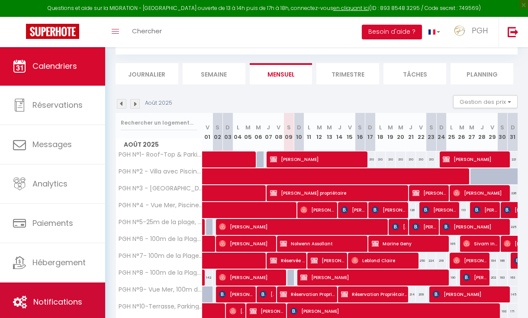
scroll to position [43, 0]
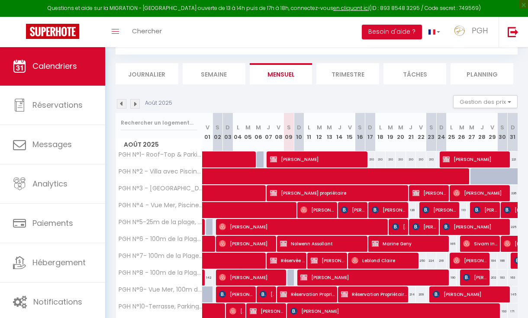
click at [317, 156] on span "[PERSON_NAME]" at bounding box center [318, 159] width 97 height 16
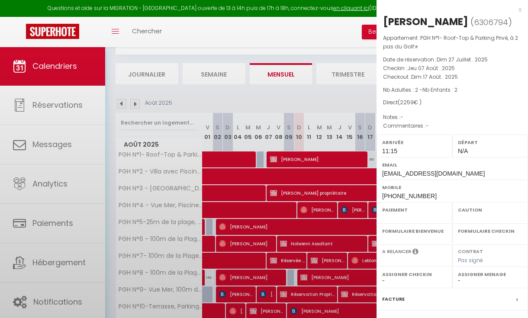
select select "OK"
select select "KO"
select select "0"
select select "1"
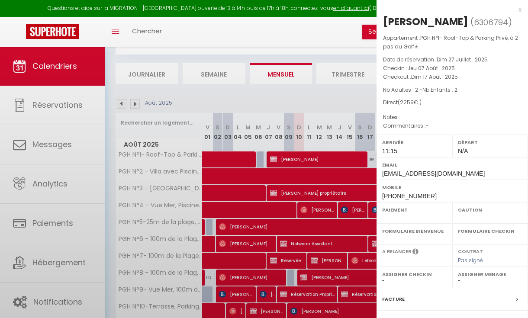
select select
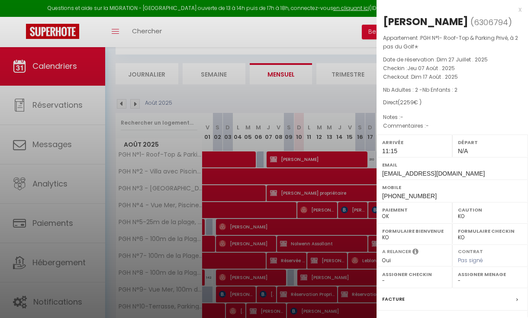
click at [328, 143] on div at bounding box center [264, 159] width 528 height 318
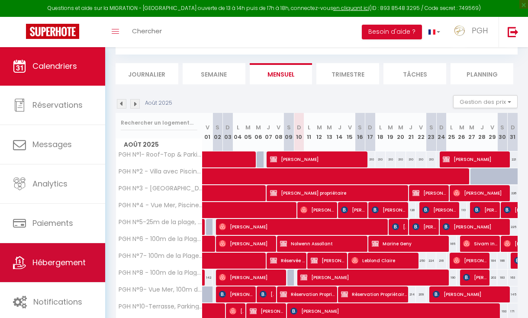
click at [53, 262] on span "Hébergement" at bounding box center [58, 262] width 53 height 11
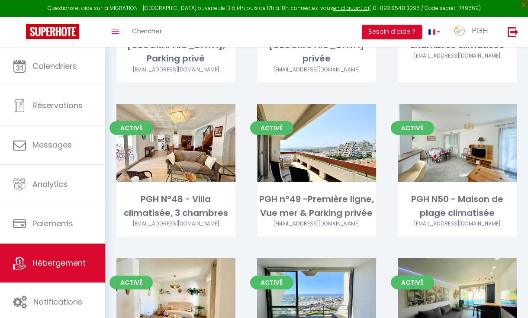
scroll to position [2426, 0]
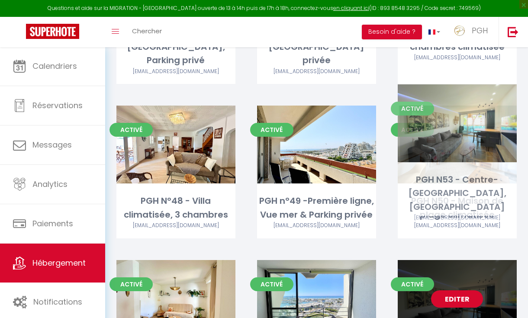
click at [474, 260] on div "Editer" at bounding box center [457, 299] width 119 height 78
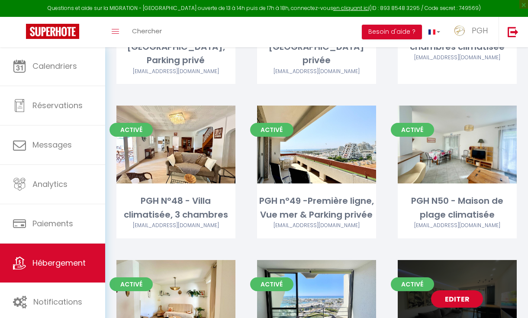
click at [470, 291] on link "Editer" at bounding box center [457, 299] width 52 height 17
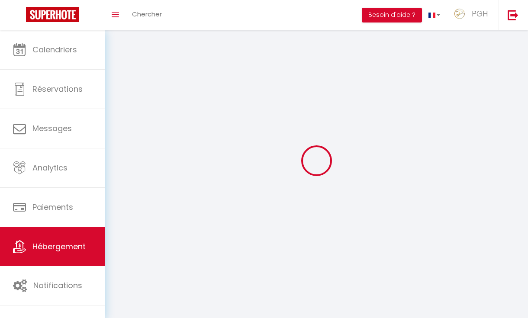
select select
select select "28"
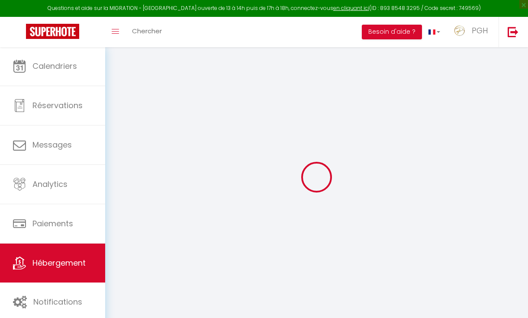
select select
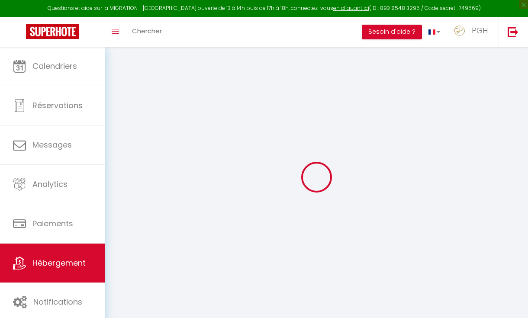
select select
checkbox input "false"
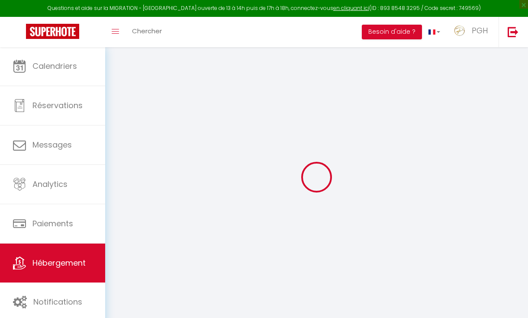
select select
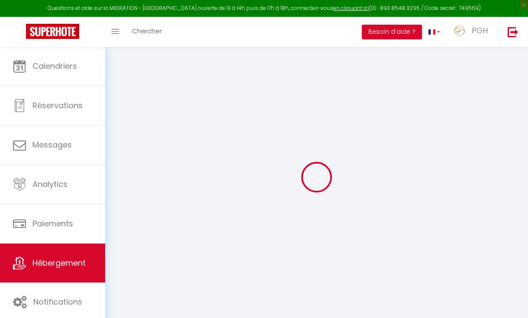
select select
checkbox input "false"
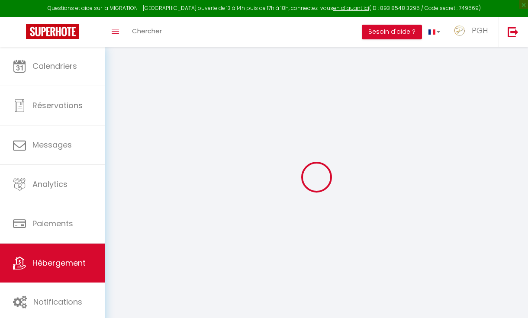
checkbox input "false"
select select
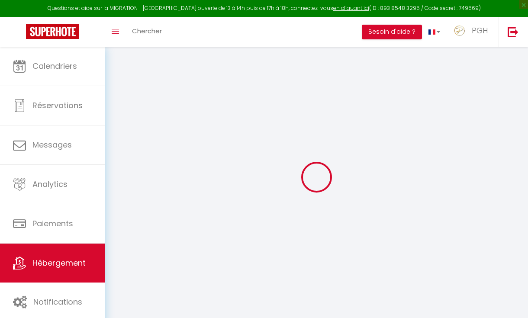
select select
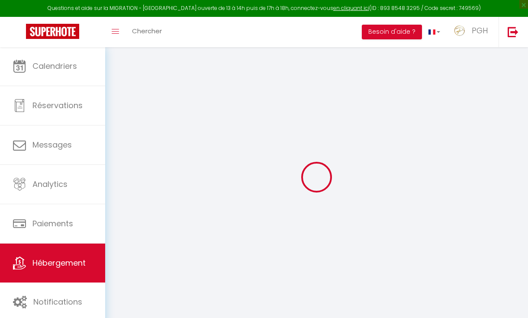
checkbox input "false"
select select
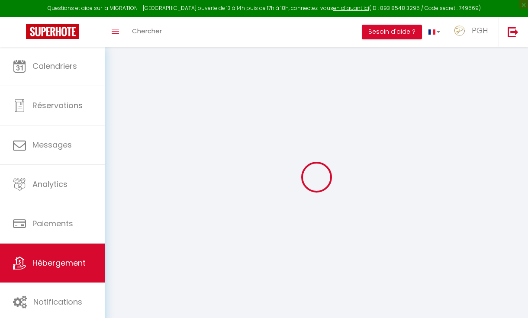
select select
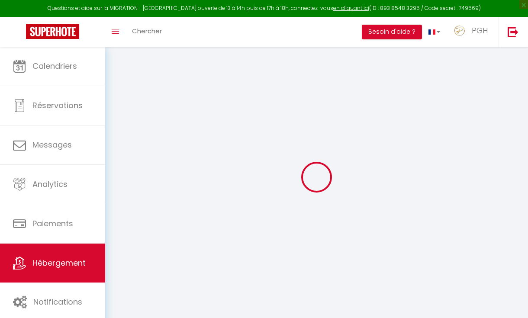
select select
checkbox input "false"
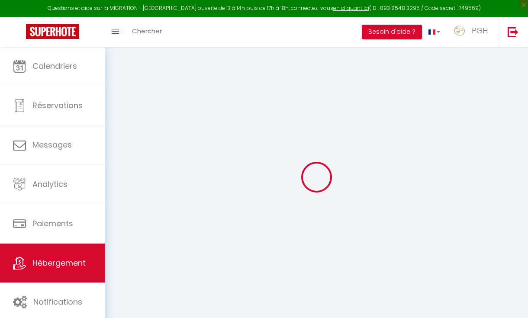
checkbox input "false"
select select
type input "PGH N53 - Centre-[GEOGRAPHIC_DATA], [GEOGRAPHIC_DATA]"
type input "PGH"
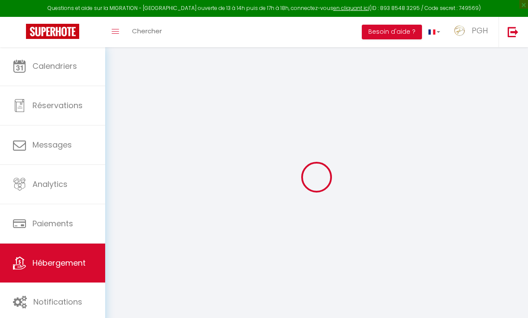
type input "Conciergerie"
select select "2"
type input "80"
type input "2.40"
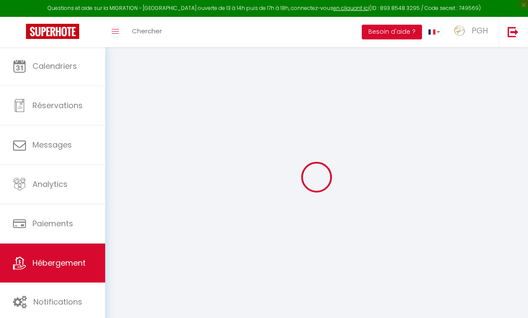
type input "300"
select select
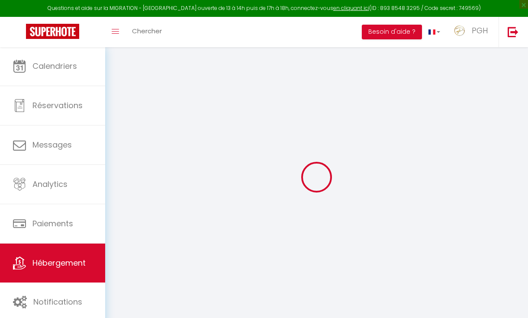
select select
type input "103 allée du vaccares"
type input "34280"
type input "La Grande-Motte"
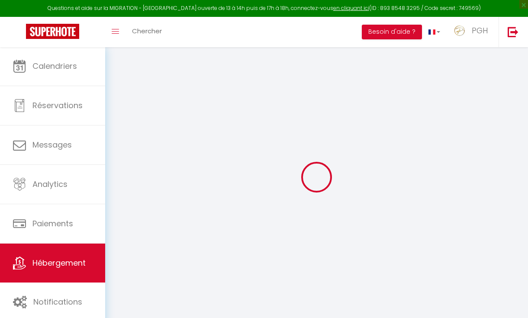
type input "[EMAIL_ADDRESS][DOMAIN_NAME]"
select select
checkbox input "false"
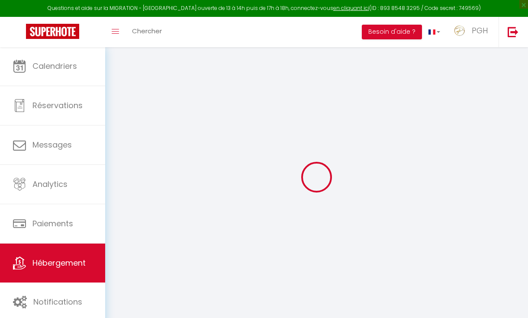
checkbox input "false"
type input "15"
type input "60"
type input "15"
type input "20"
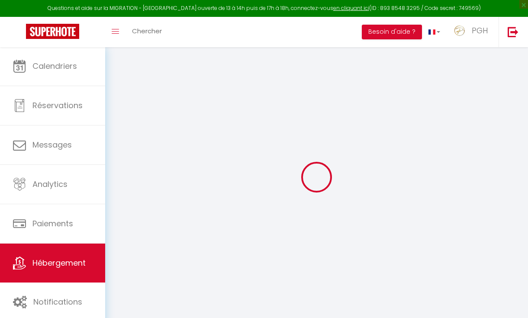
type input "0"
select select
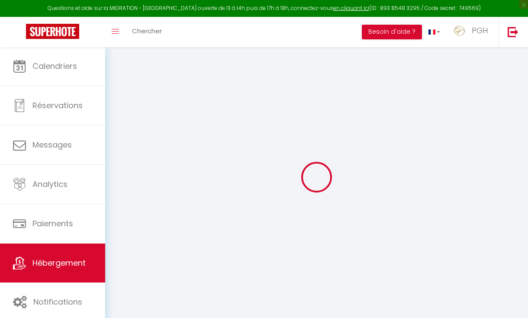
select select
checkbox input "false"
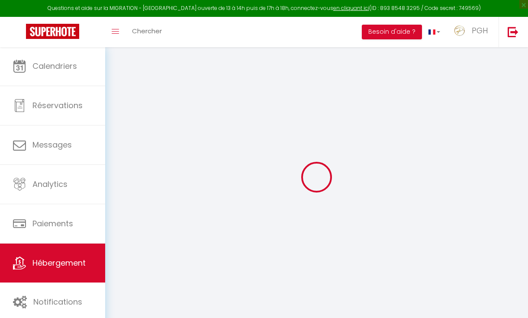
checkbox input "false"
select select
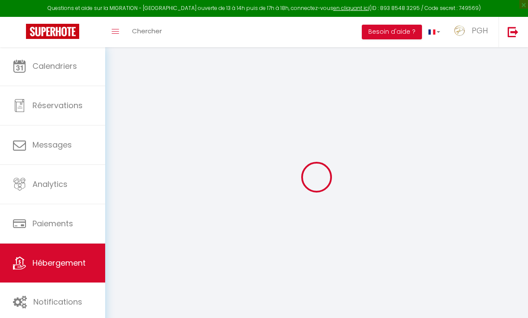
select select
checkbox input "false"
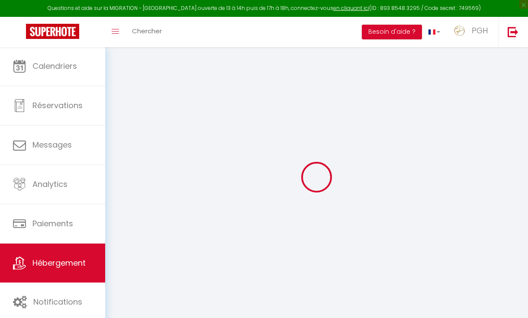
checkbox input "false"
select select
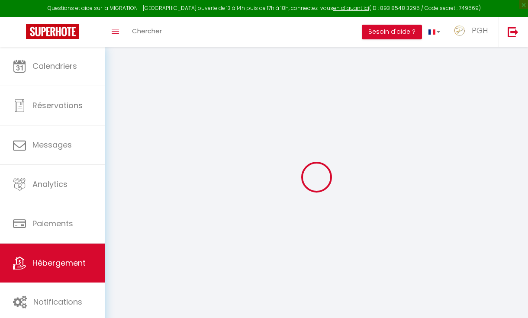
select select
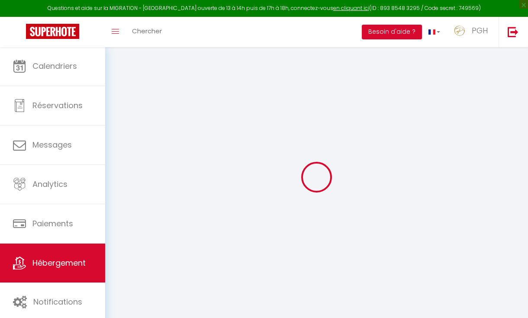
checkbox input "false"
select select
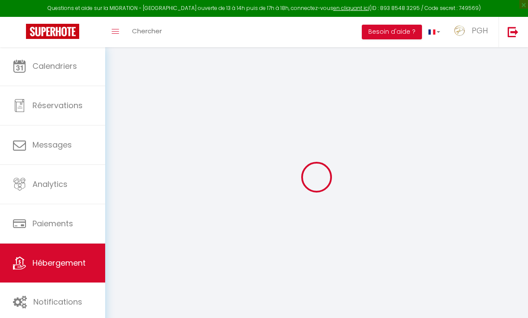
checkbox input "false"
select select "16:00"
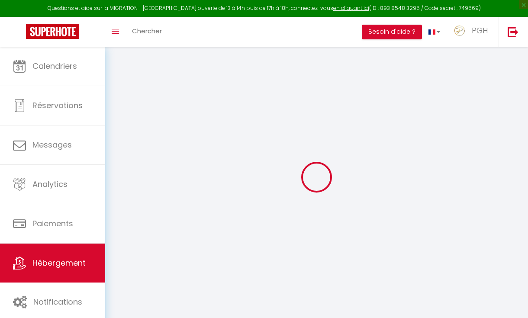
select select
select select "10:00"
select select "15"
select select "12:00"
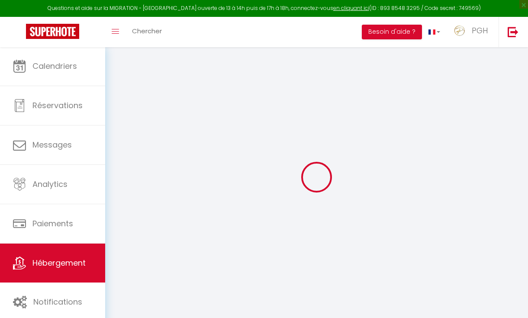
select select
checkbox input "false"
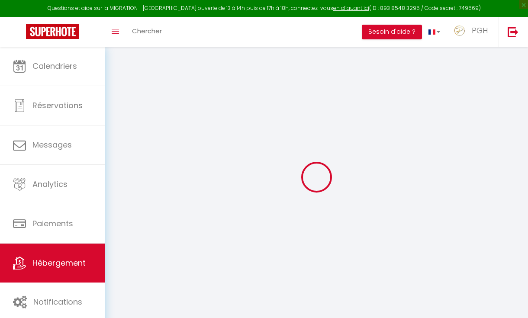
checkbox input "false"
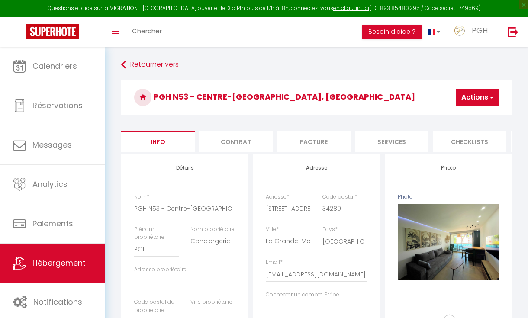
select select
checkbox input "false"
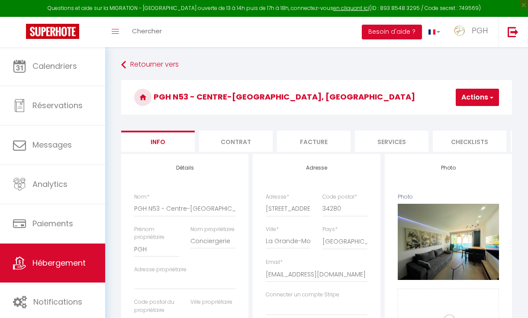
checkbox input "false"
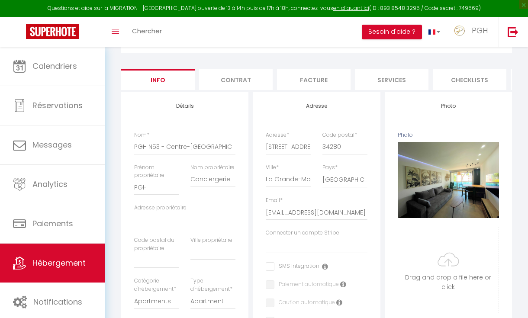
scroll to position [76, 0]
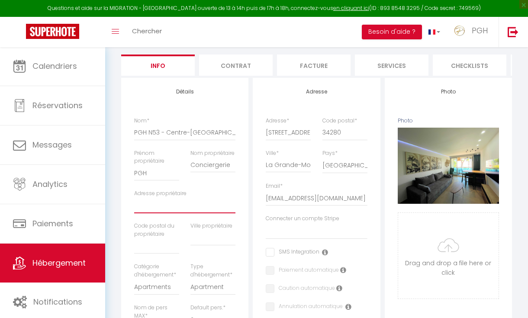
click at [155, 204] on input "Adresse propriétaire" at bounding box center [184, 206] width 101 height 16
paste input "34 Avenue Frederic Mistral"
type input "34 Avenue Frederic Mistral"
select select
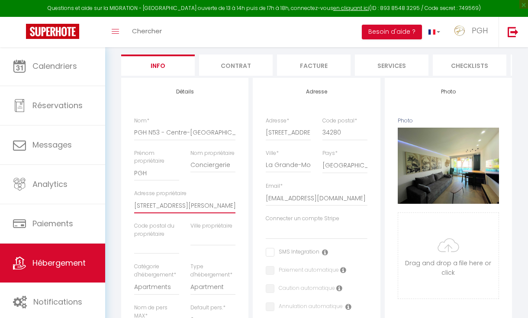
select select
checkbox input "false"
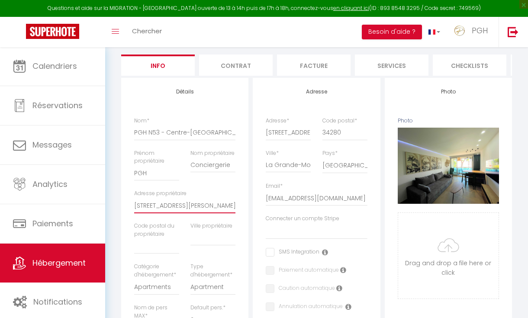
type input "34 Avenue Frederic Mistral"
type input "3"
select select
checkbox input "false"
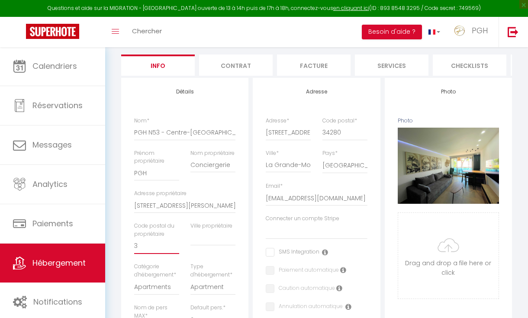
checkbox input "false"
type input "34"
select select
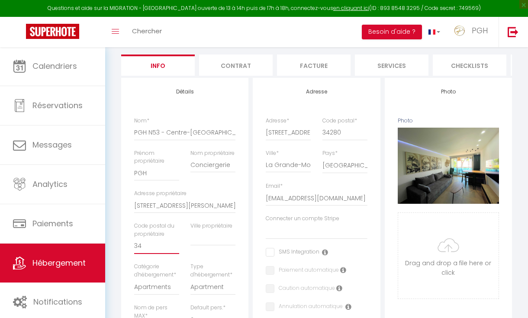
select select
checkbox input "false"
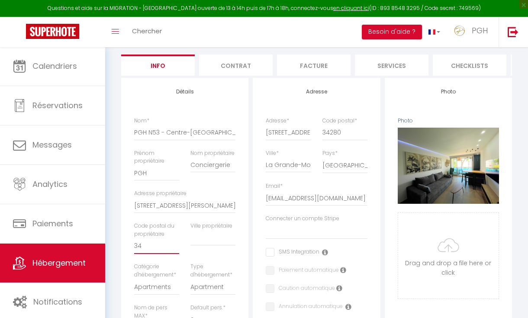
type input "342"
select select
checkbox input "false"
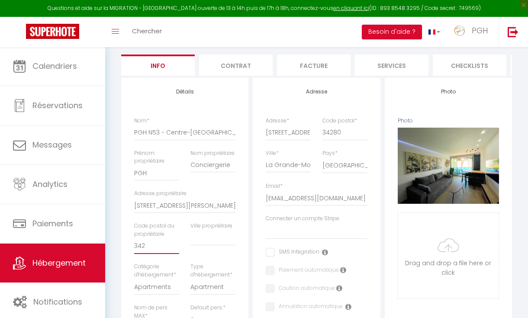
checkbox input "false"
type input "3428"
select select
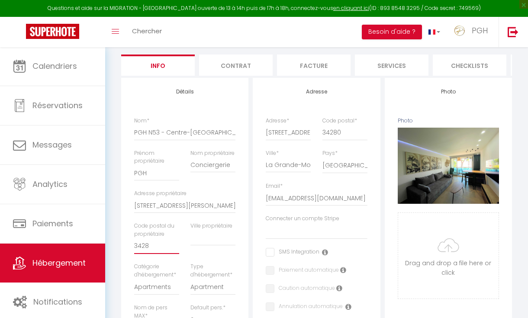
checkbox input "false"
type input "34280"
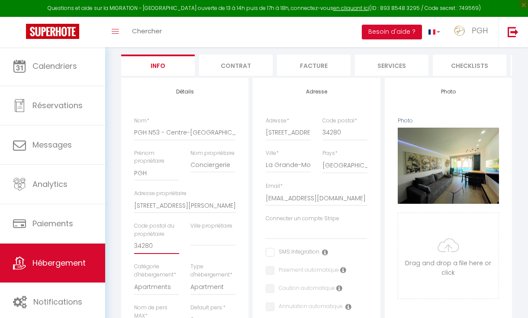
select select
checkbox input "false"
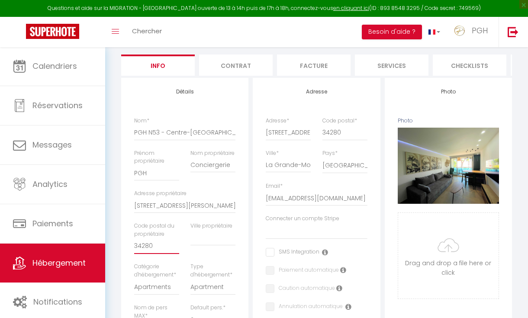
checkbox input "false"
type input "34280"
type input "L"
select select
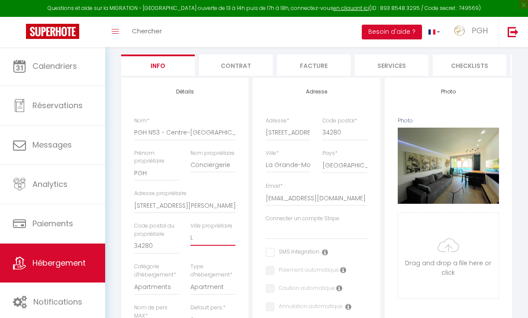
checkbox input "false"
type input "LA"
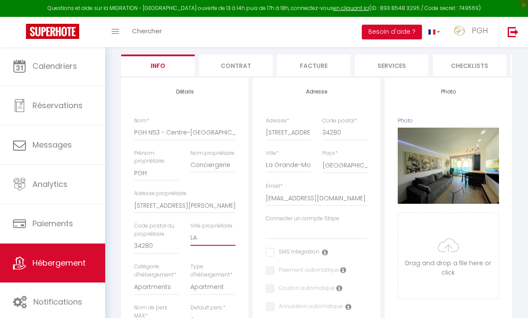
select select
checkbox input "false"
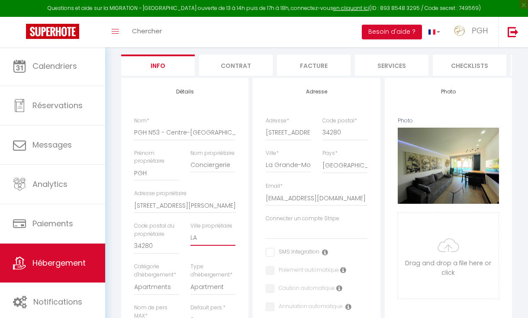
checkbox input "false"
type input "La Grande Motte"
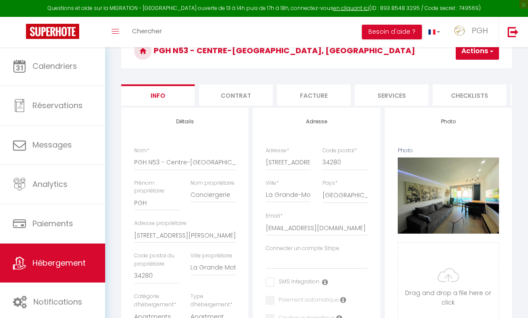
scroll to position [45, 0]
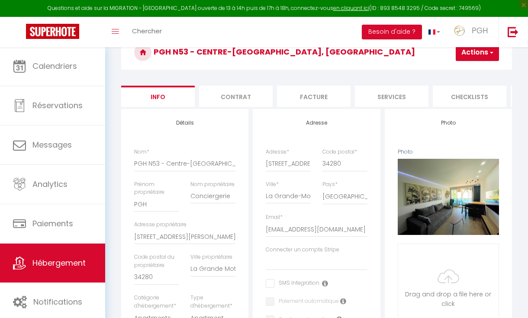
click at [467, 58] on button "Actions" at bounding box center [477, 52] width 43 height 17
click at [450, 73] on link "Enregistrer" at bounding box center [452, 71] width 93 height 11
click at [464, 58] on button "Actions" at bounding box center [477, 52] width 43 height 17
click at [437, 68] on input "Enregistrer" at bounding box center [431, 71] width 32 height 9
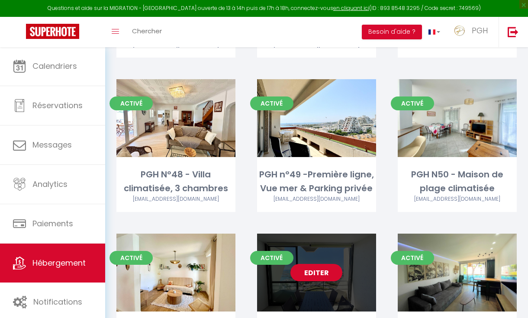
scroll to position [2457, 0]
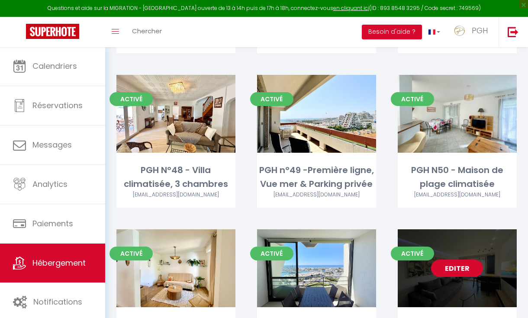
click at [459, 260] on link "Editer" at bounding box center [457, 268] width 52 height 17
click at [460, 260] on link "Editer" at bounding box center [457, 268] width 52 height 17
click at [458, 230] on div "Editer" at bounding box center [457, 269] width 119 height 78
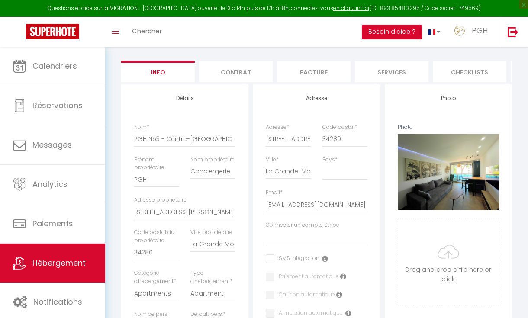
scroll to position [70, 0]
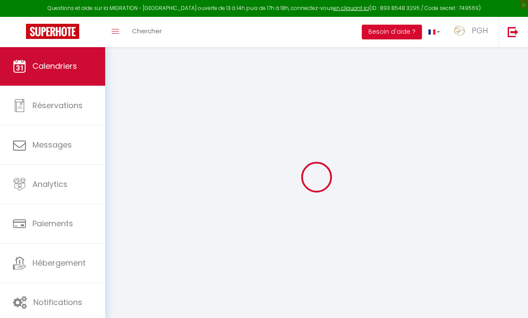
click at [78, 69] on link "Calendriers" at bounding box center [52, 66] width 105 height 39
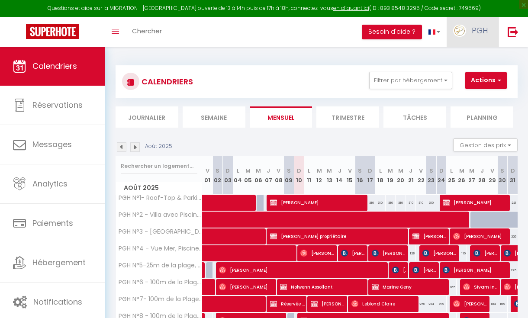
click at [475, 26] on span "PGH" at bounding box center [480, 30] width 16 height 11
click at [476, 57] on link "Paramètres" at bounding box center [464, 60] width 64 height 15
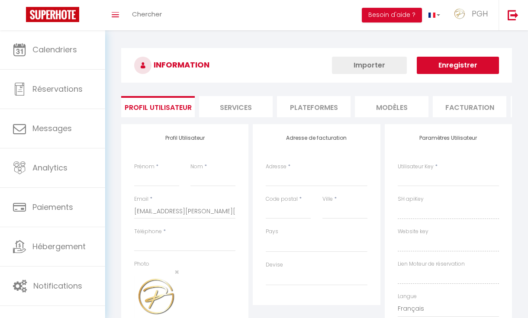
select select
type input "PGH"
type input "Conciergerie"
type input "0648295153"
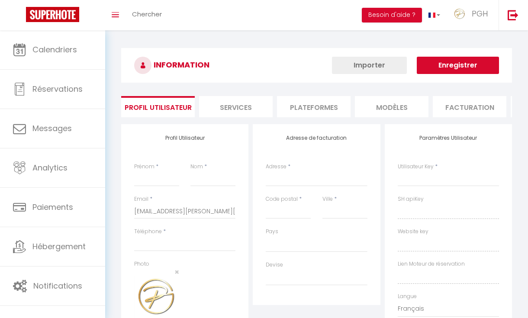
type input "[STREET_ADDRESS]"
type input "34280"
type input "La Grande Motte"
type input "R7tjTYzGPhYkZ14eJ9JxObiBm"
type input "1ZvqkxNiTmyfx4A7snPqoV0NQ"
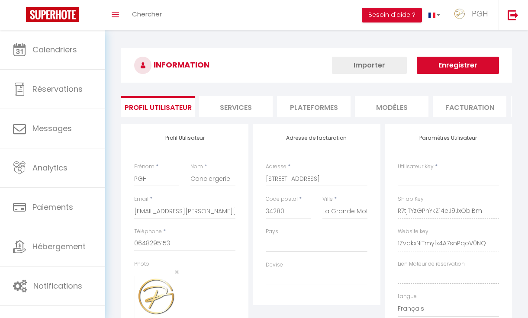
type input "[URL][DOMAIN_NAME]"
select select "28"
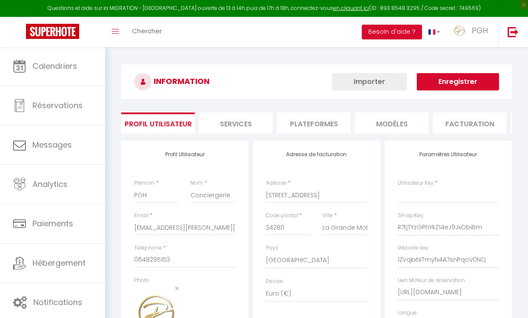
type input "R7tjTYzGPhYkZ14eJ9JxObiBm"
type input "1ZvqkxNiTmyfx4A7snPqoV0NQ"
type input "[URL][DOMAIN_NAME]"
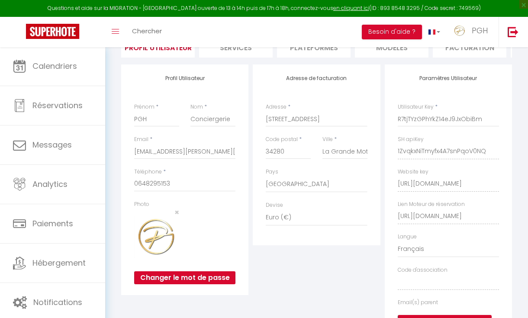
select select "fr"
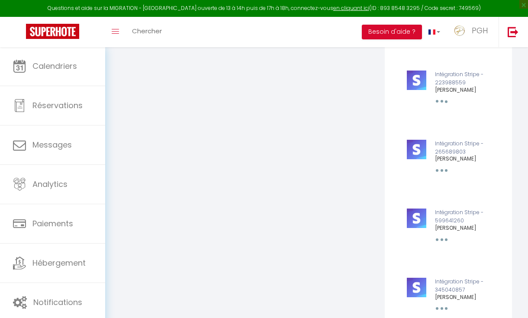
scroll to position [4072, 0]
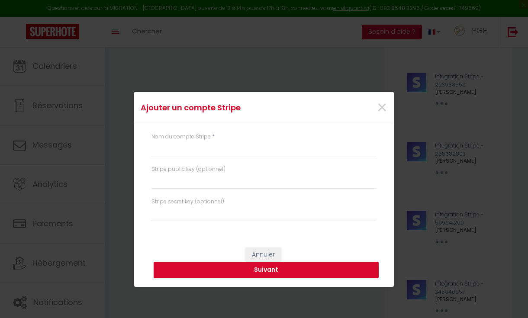
click at [186, 162] on div "Nom du compte Stripe *" at bounding box center [264, 149] width 236 height 32
click at [186, 158] on div "Nom du compte Stripe *" at bounding box center [264, 149] width 236 height 32
click at [185, 149] on input "text" at bounding box center [264, 149] width 225 height 16
type input "[PERSON_NAME]"
click at [256, 272] on button "Suivant" at bounding box center [266, 270] width 225 height 16
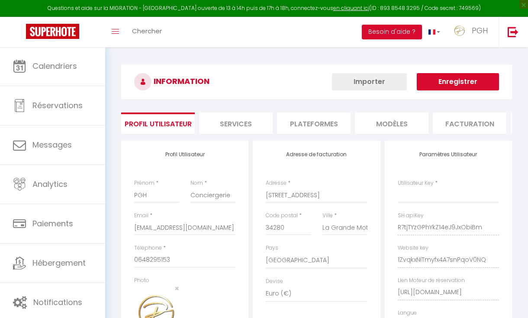
select select "28"
select select "fr"
type input "R7tjTYzGPhYkZ14eJ9JxObiBm"
type input "1ZvqkxNiTmyfx4A7snPqoV0NQ"
type input "https://app.superhote.com/#/get-available-rentals/1ZvqkxNiTmyfx4A7snPqoV0NQ"
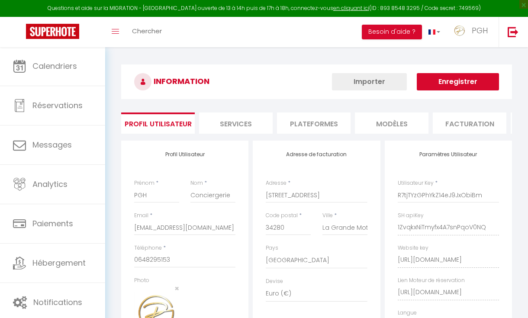
select select "fr"
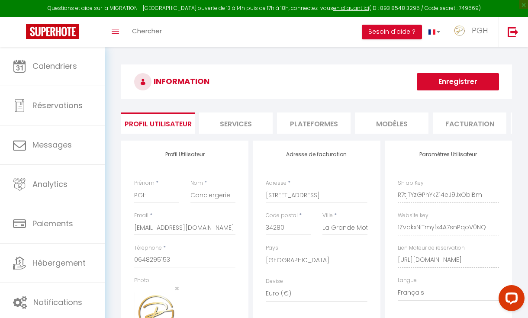
click at [468, 84] on button "Enregistrer" at bounding box center [458, 81] width 82 height 17
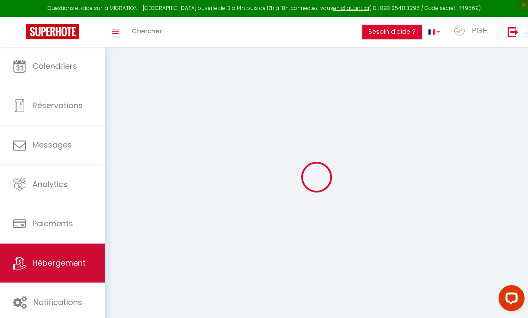
click at [40, 267] on span "Hébergement" at bounding box center [58, 263] width 53 height 11
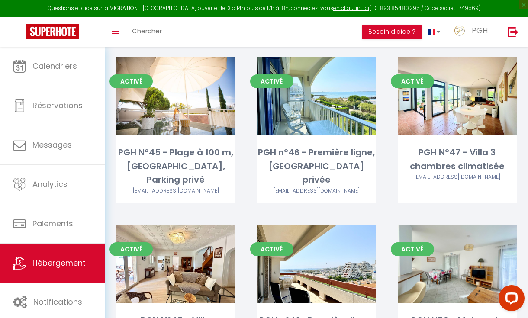
scroll to position [2303, 0]
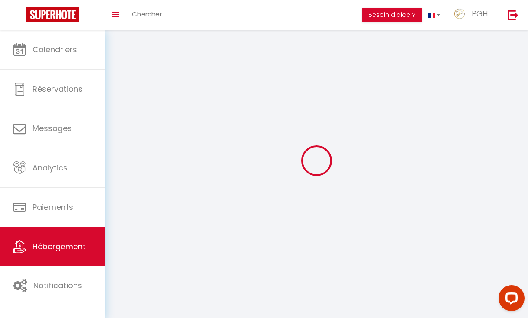
select select
select select "28"
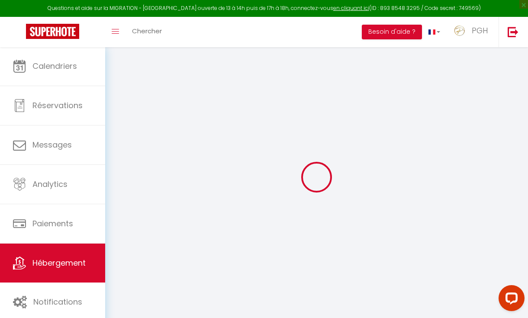
select select
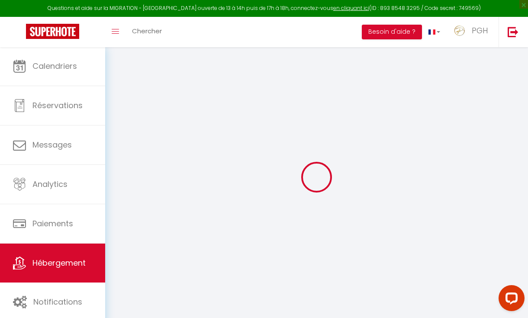
select select
checkbox input "false"
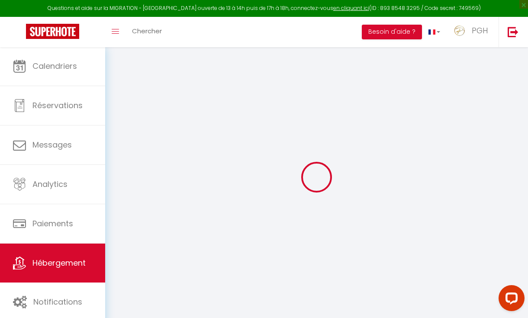
select select
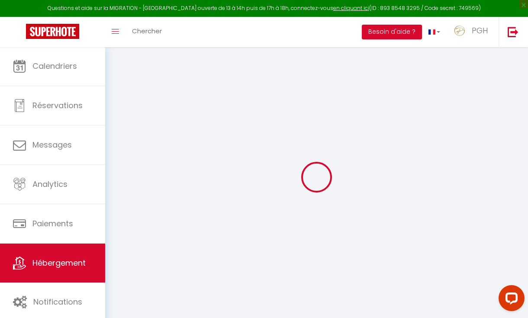
select select
checkbox input "false"
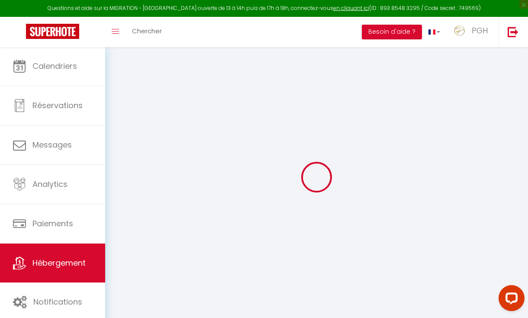
checkbox input "false"
select select
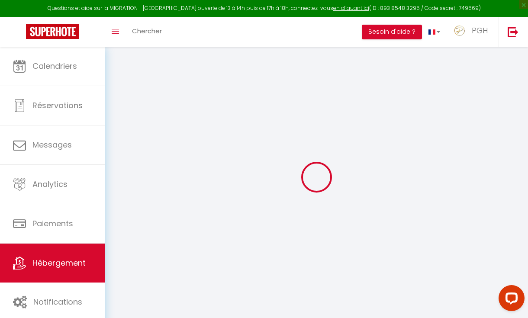
select select
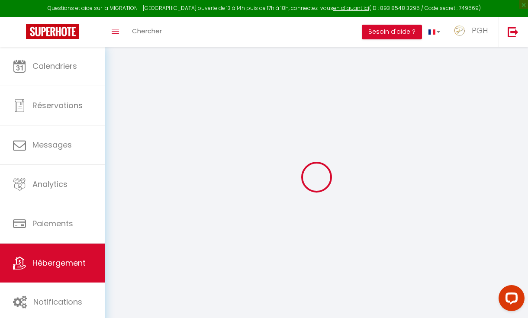
checkbox input "false"
select select
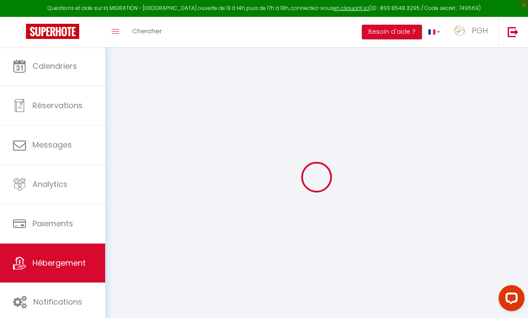
select select
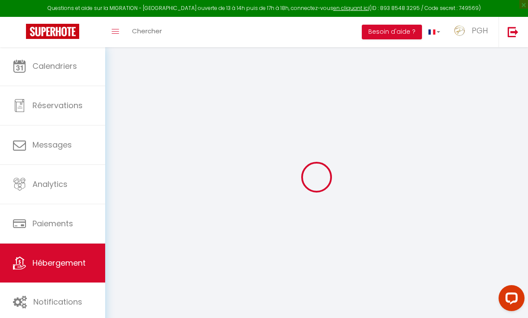
select select
checkbox input "false"
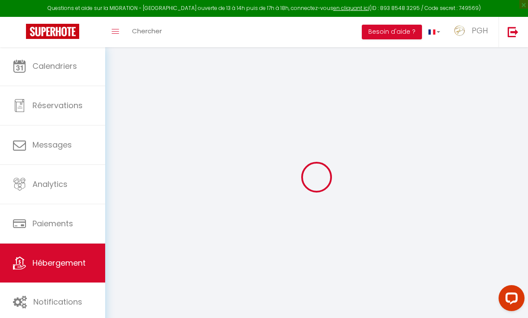
checkbox input "false"
select select
type input "PGH N°52 - Vue mer & Port"
type input "Dominique"
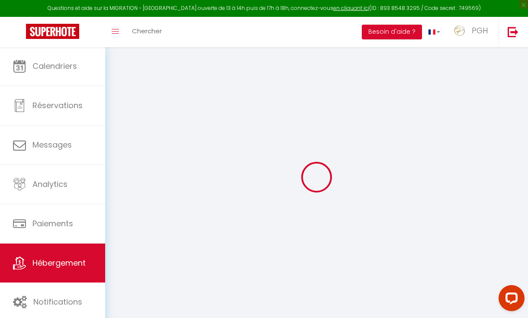
type input "Hervé"
type input "207 avenue du golf"
type input "34280"
type input "La Grande motte"
type input "90"
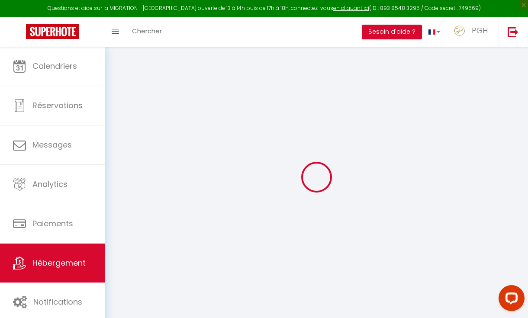
type input "80"
type input "1.15"
type input "400"
select select
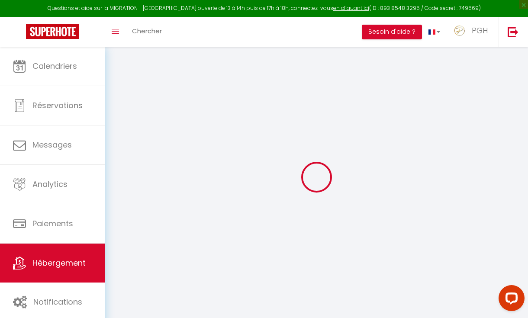
select select
type input "324 avenue Robert Fages"
type input "34280"
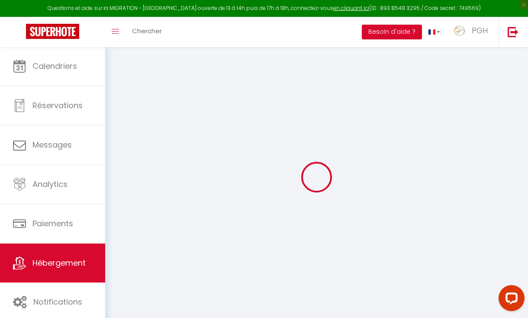
type input "La Grande-Motte"
type input "[EMAIL_ADDRESS][DOMAIN_NAME]"
select select "15342"
checkbox input "false"
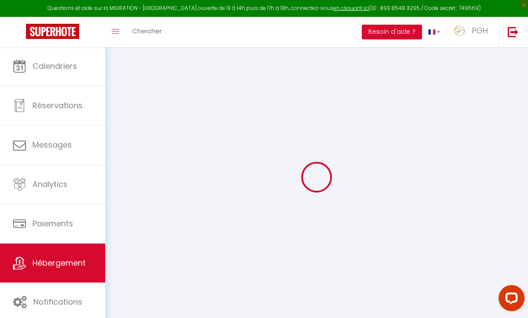
checkbox input "false"
type input "18"
type input "70"
type input "22.73"
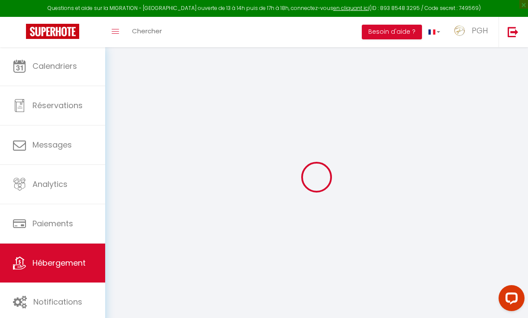
type input "14.54"
type input "0"
select select
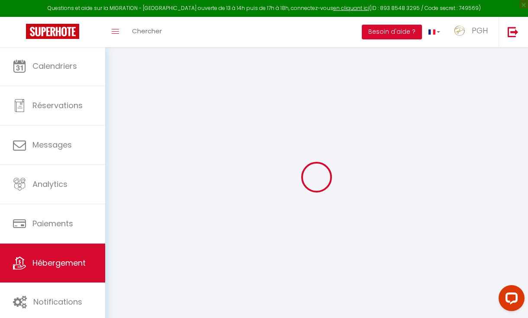
select select
checkbox input "false"
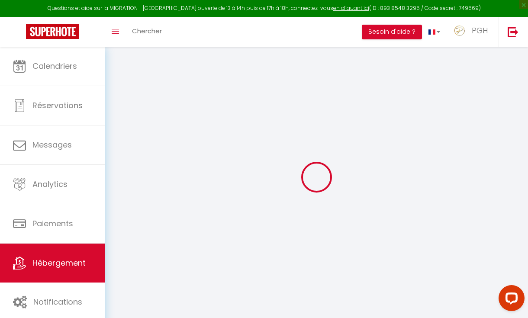
checkbox input "false"
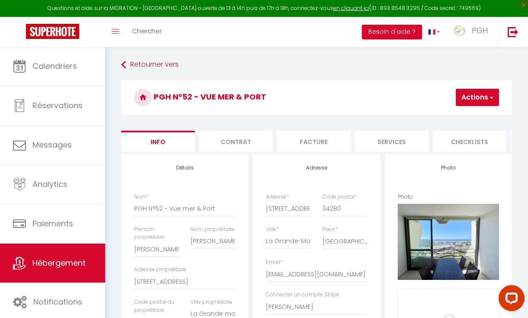
checkbox input "false"
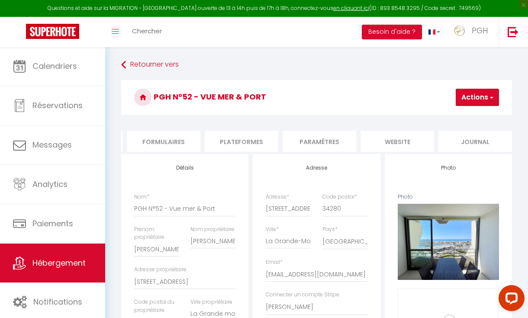
click at [405, 144] on li "website" at bounding box center [398, 141] width 74 height 21
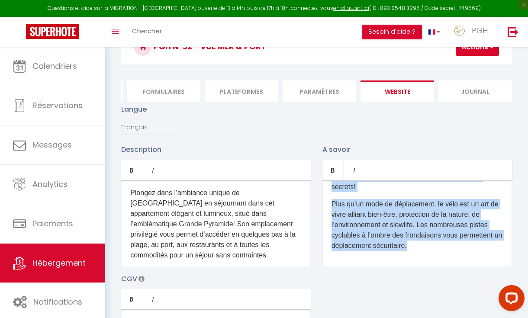
scroll to position [699, 0]
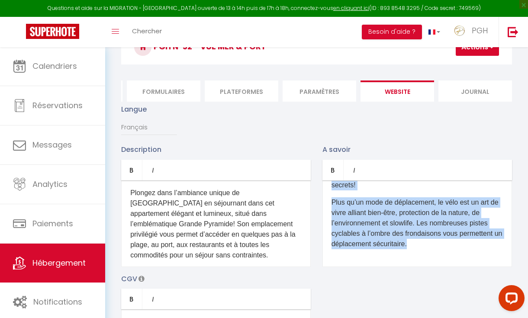
drag, startPoint x: 328, startPoint y: 204, endPoint x: 419, endPoint y: 278, distance: 117.3
click at [419, 278] on div "Description Bold Italic Rich text editor ​ 🏖 Séjournez dans un Appartement d’Ex…" at bounding box center [317, 270] width 402 height 252
copy div "Quelle est l’heure d’arrivée et de départ ? Le checkin (arrivée dans l’appartem…"
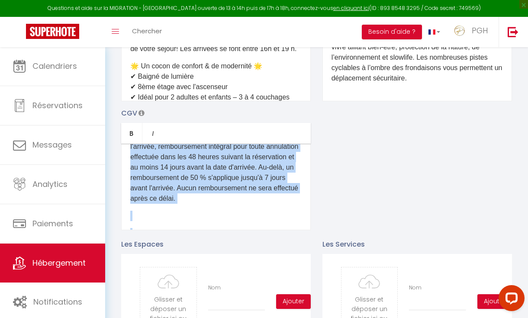
scroll to position [891, 0]
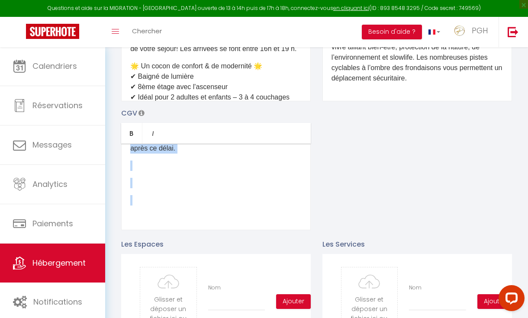
drag, startPoint x: 133, startPoint y: 180, endPoint x: 233, endPoint y: 267, distance: 133.0
copy div "Règlement intérieur Vous séjournerez dans le logement d'une autre personne, tra…"
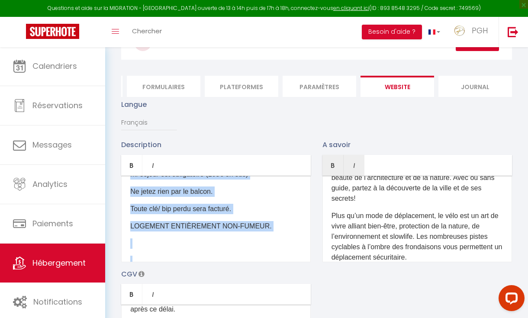
scroll to position [959, 0]
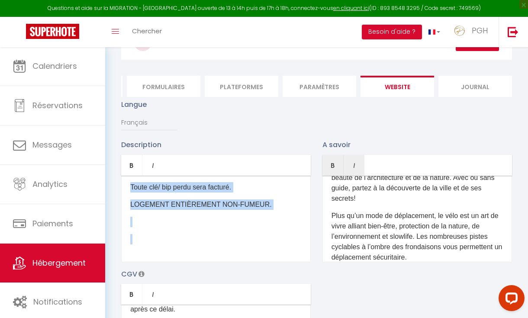
drag, startPoint x: 133, startPoint y: 191, endPoint x: 223, endPoint y: 272, distance: 120.8
click at [223, 272] on div "Description Bold Italic Rich text editor ​ 🏖 Séjournez dans un Appartement d’Ex…" at bounding box center [317, 265] width 402 height 252
copy div "Accès des voyageurs ​ L'accès à la Résidence est sécurisé. La conciergerie PGH …"
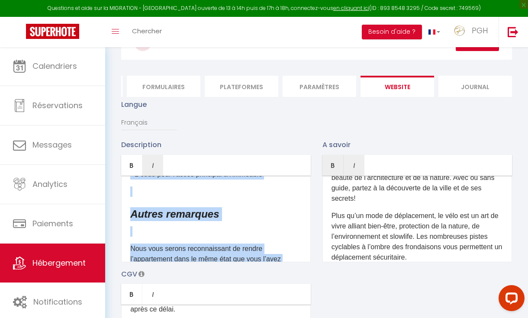
scroll to position [742, 0]
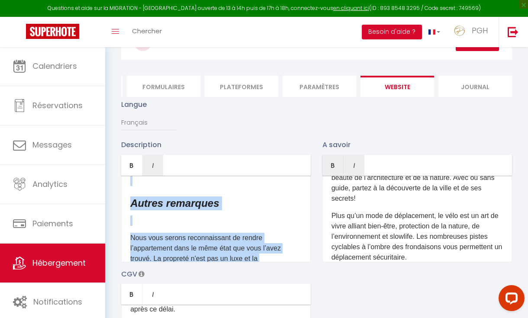
click at [206, 240] on div "​ 🏖 Séjournez dans un Appartement d’Exception au Cœur de la Grande Pyramide ! ✨…" at bounding box center [216, 219] width 190 height 87
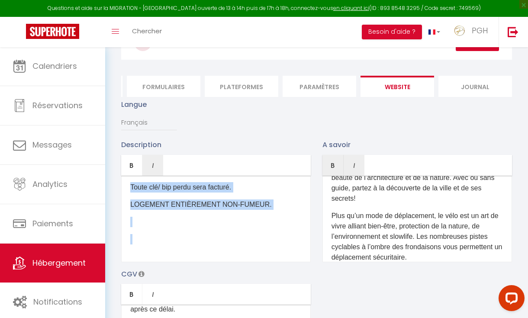
scroll to position [959, 0]
drag, startPoint x: 127, startPoint y: 216, endPoint x: 243, endPoint y: 308, distance: 148.0
click at [243, 308] on div "Description Bold Italic Rich text editor ​ 🏖 Séjournez dans un Appartement d’Ex…" at bounding box center [317, 265] width 402 height 252
copy div "Autres remarques ​ Nous vous serons reconnaissant de rendre l’appartement dans …"
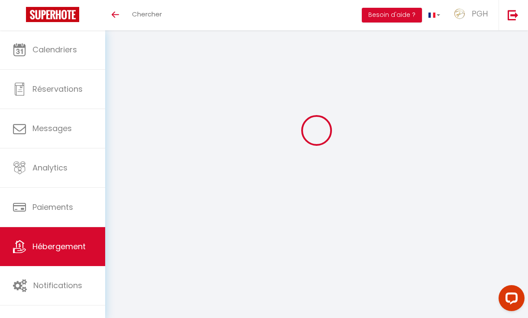
select select
checkbox input "false"
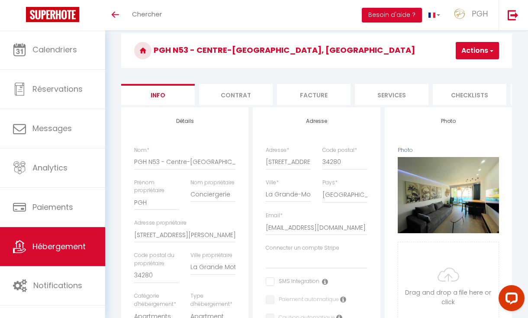
select select
checkbox input "false"
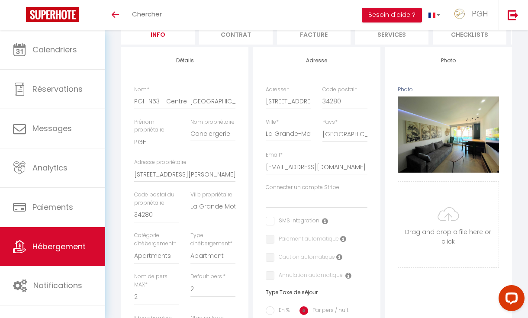
scroll to position [95, 0]
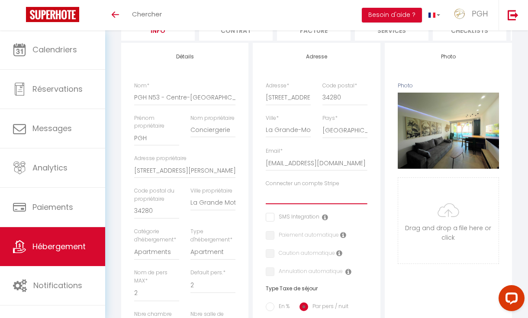
select select "15681"
checkbox input "false"
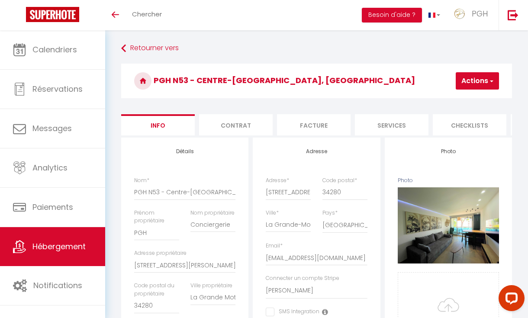
scroll to position [0, 0]
click at [484, 78] on button "Actions" at bounding box center [477, 80] width 43 height 17
click at [435, 101] on input "Enregistrer" at bounding box center [431, 100] width 32 height 9
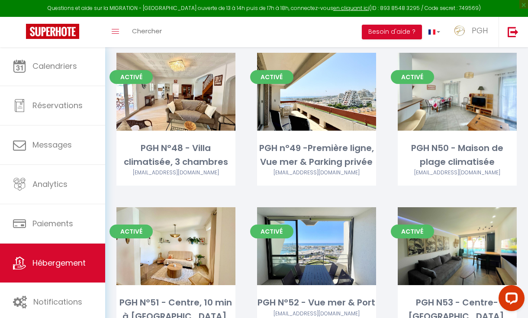
scroll to position [2451, 0]
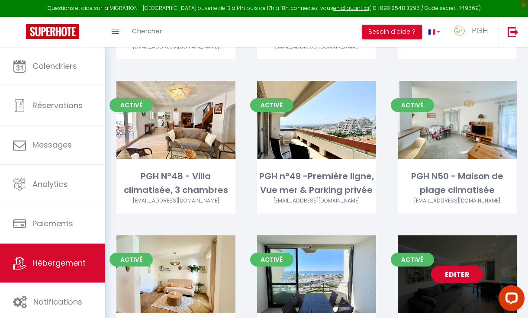
click at [461, 266] on link "Editer" at bounding box center [457, 274] width 52 height 17
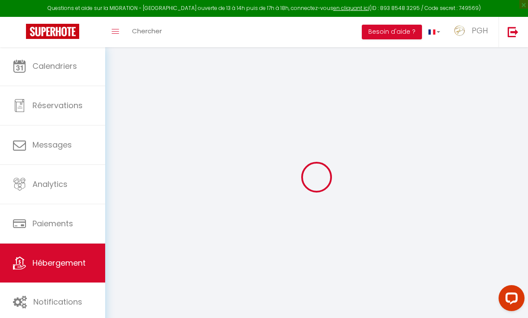
select select
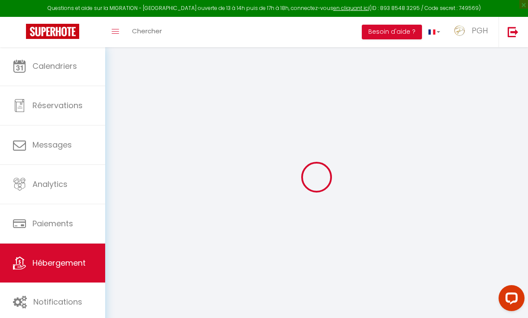
select select
checkbox input "false"
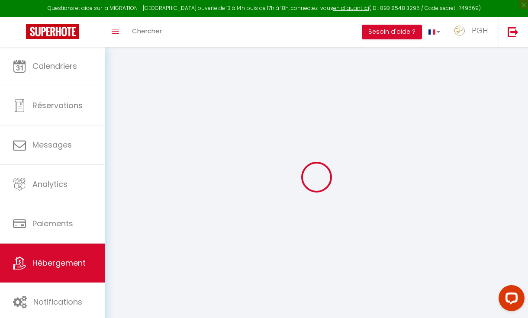
select select
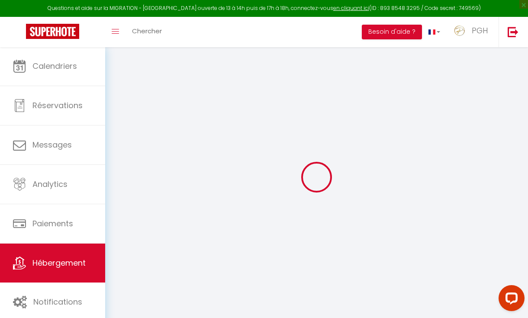
select select
checkbox input "false"
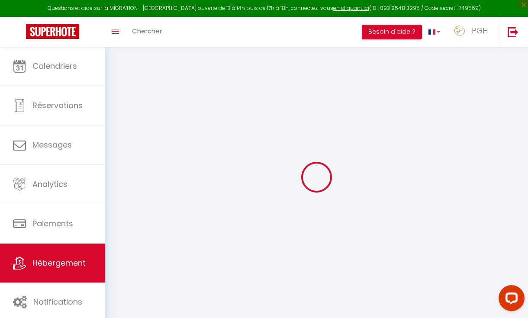
checkbox input "false"
select select "16:00"
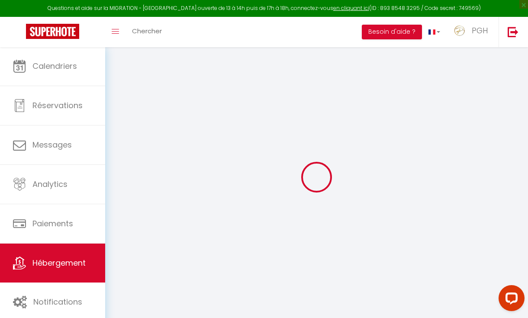
select select "19:00"
select select "10:00"
select select "15"
select select "12:00"
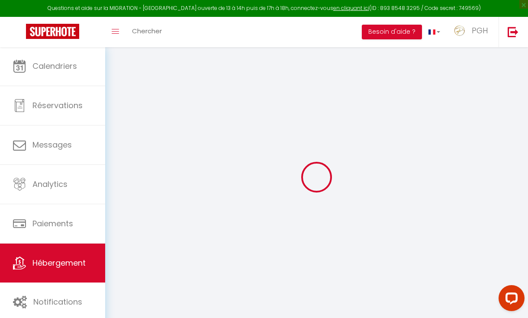
checkbox input "false"
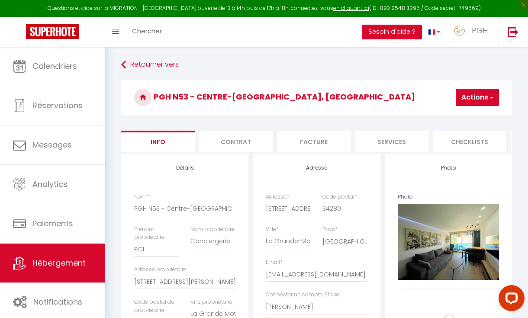
checkbox input "false"
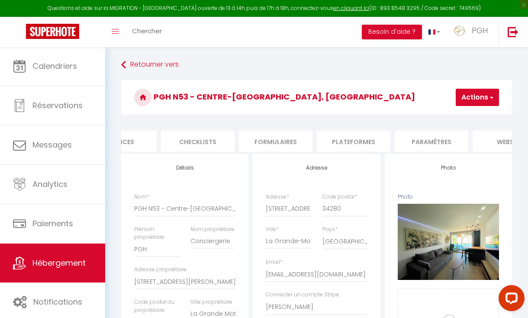
click at [377, 139] on li "Plateformes" at bounding box center [354, 141] width 74 height 21
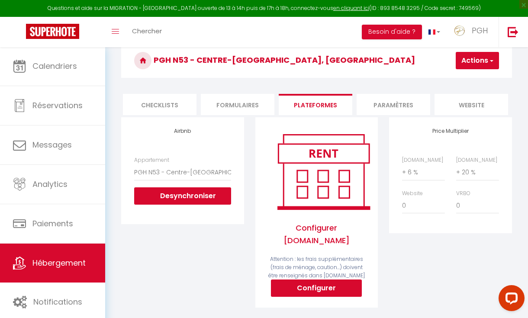
scroll to position [0, 320]
click at [453, 98] on li "website" at bounding box center [462, 104] width 74 height 21
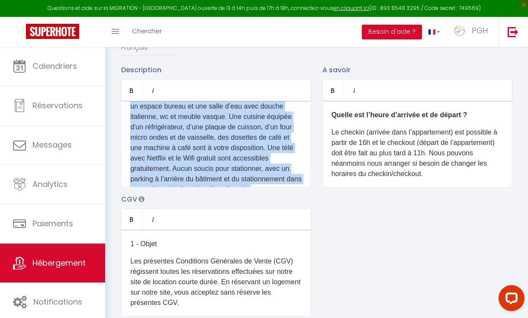
scroll to position [162, 0]
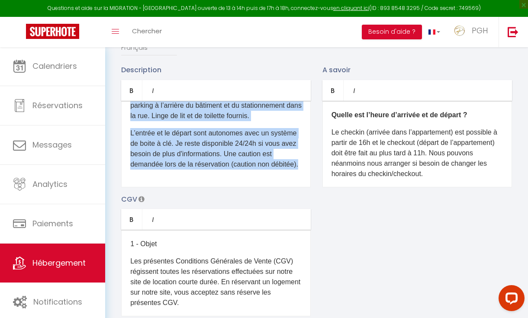
drag, startPoint x: 129, startPoint y: 115, endPoint x: 266, endPoint y: 239, distance: 184.6
click at [266, 239] on div "Description Bold Italic Rich text editor D'un accès aisé depuis les autoroutes,…" at bounding box center [317, 191] width 402 height 252
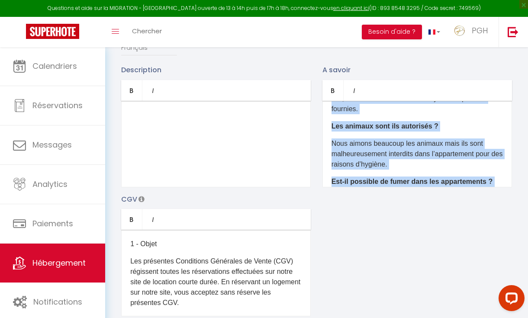
scroll to position [155, 0]
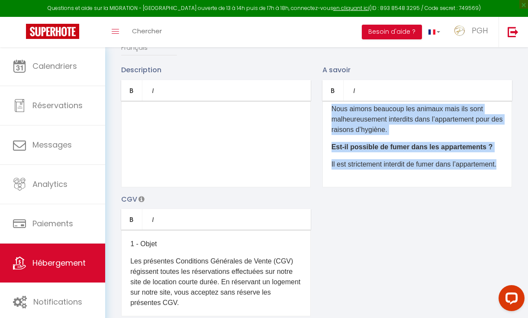
drag, startPoint x: 330, startPoint y: 110, endPoint x: 447, endPoint y: 242, distance: 176.7
click at [447, 243] on div "Description Bold Italic Rich text editor ​ A savoir Bold Italic Rich text edito…" at bounding box center [317, 191] width 402 height 252
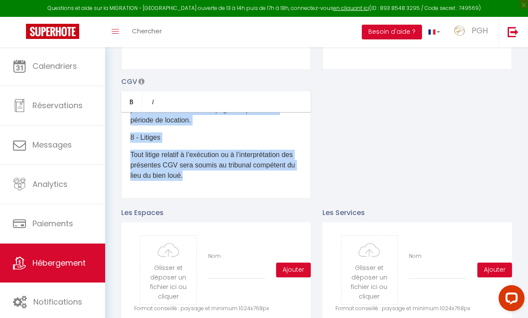
scroll to position [383, 0]
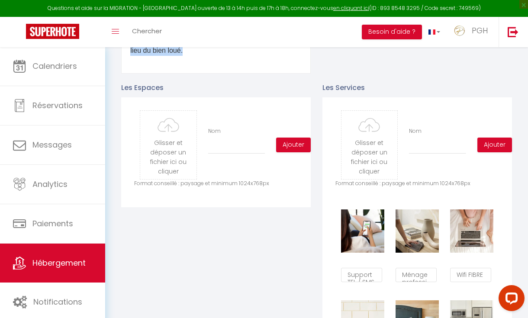
drag, startPoint x: 122, startPoint y: 239, endPoint x: 254, endPoint y: 343, distance: 168.6
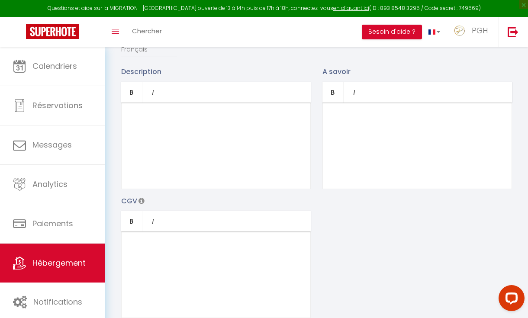
scroll to position [83, 0]
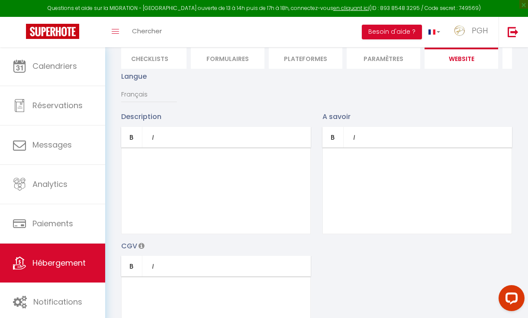
click at [168, 165] on p "​" at bounding box center [216, 162] width 172 height 10
click at [353, 168] on div "​" at bounding box center [418, 191] width 190 height 87
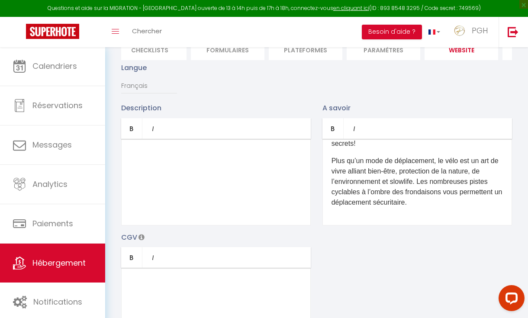
scroll to position [93, 0]
click at [150, 283] on p "​" at bounding box center [216, 281] width 172 height 10
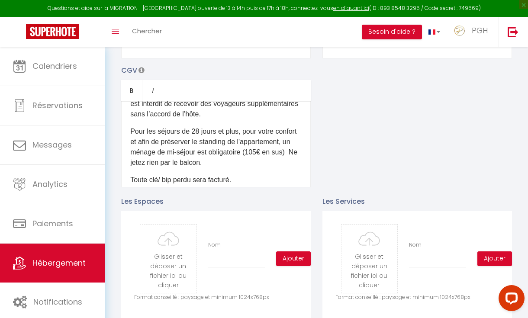
scroll to position [404, 0]
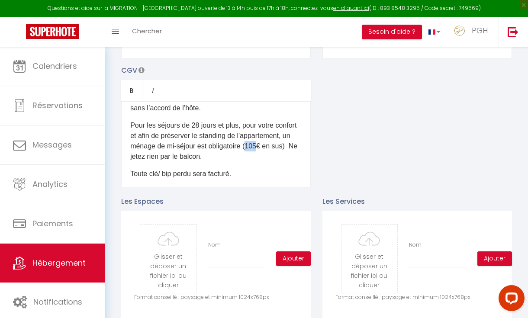
drag, startPoint x: 258, startPoint y: 135, endPoint x: 249, endPoint y: 136, distance: 9.1
click at [249, 136] on p "Pour les séjours de 28 jours et plus, pour votre confort et afin de préserver l…" at bounding box center [216, 141] width 172 height 42
click at [320, 145] on div "Description Bold Italic Rich text editor ​ A savoir Bold Italic Rich text edito…" at bounding box center [317, 61] width 402 height 252
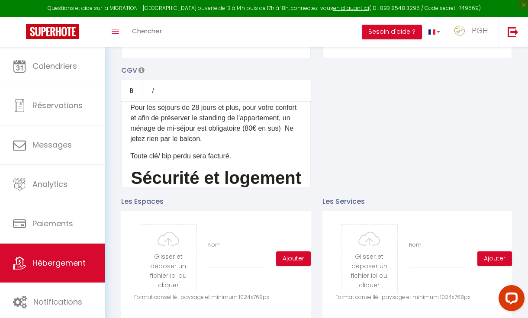
click at [288, 120] on p "Pour les séjours de 28 jours et plus, pour votre confort et afin de préserver l…" at bounding box center [216, 124] width 172 height 42
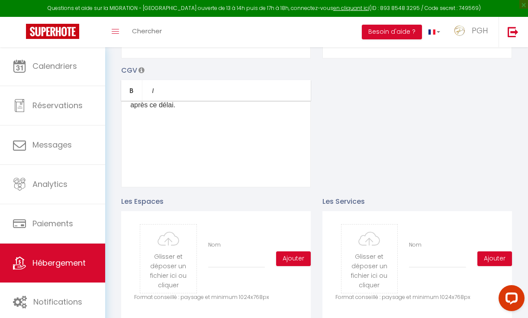
scroll to position [898, 0]
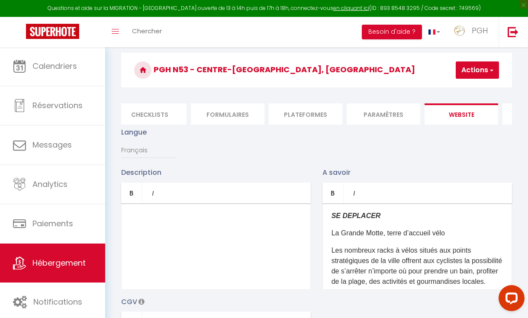
scroll to position [18, 0]
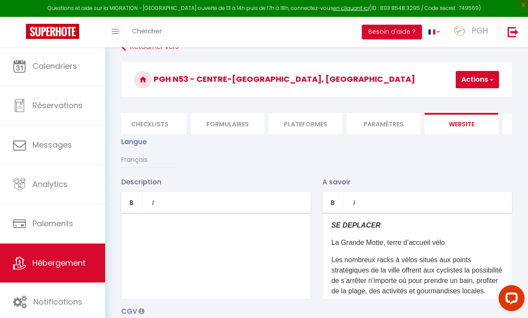
click at [208, 240] on div "​" at bounding box center [216, 256] width 190 height 87
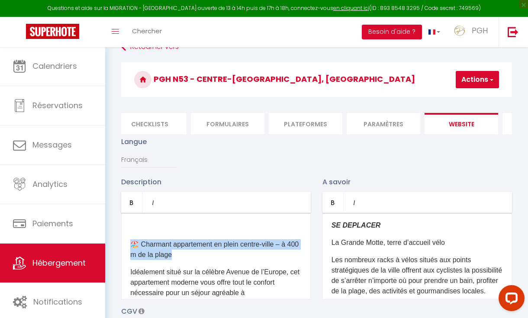
drag, startPoint x: 195, startPoint y: 257, endPoint x: 106, endPoint y: 243, distance: 89.9
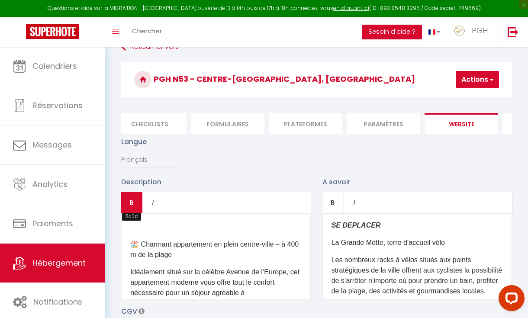
click at [129, 207] on link "Bold" at bounding box center [131, 202] width 21 height 21
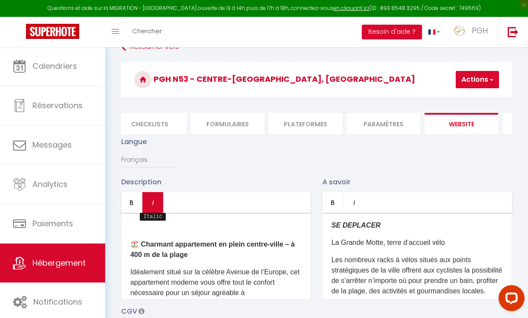
click at [151, 204] on icon "Italic" at bounding box center [152, 202] width 7 height 7
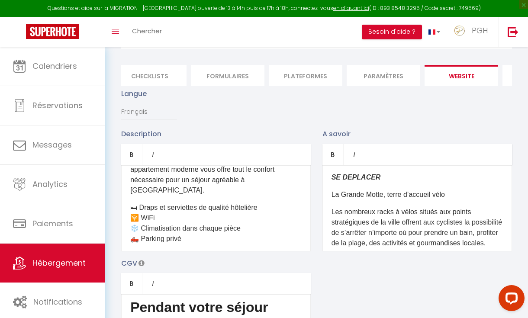
scroll to position [65, 0]
click at [175, 249] on div "​ 🏖️ Charmant appartement en plein centre-ville – à 400 m de la plage Idéalemen…" at bounding box center [216, 208] width 190 height 87
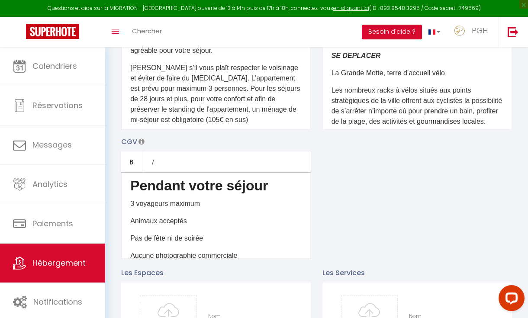
scroll to position [824, 0]
drag, startPoint x: 191, startPoint y: 96, endPoint x: 182, endPoint y: 96, distance: 8.7
click at [182, 96] on span "Veuillez s’il vous plaît respecter le voisinage et éviter de faire du bruit. L’…" at bounding box center [215, 92] width 170 height 59
click at [249, 131] on p "Ne jetez rien par le balcon." at bounding box center [216, 136] width 172 height 10
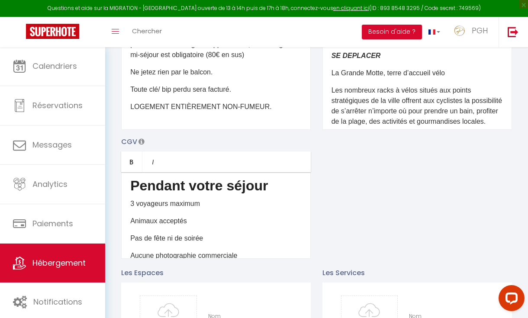
scroll to position [891, 0]
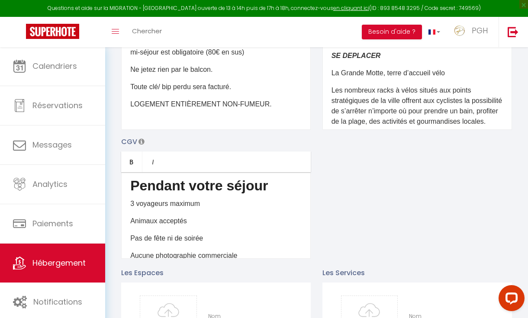
click at [415, 204] on div "Description Bold Italic Rich text editor ​ 🏖️ Charmant appartement en plein cen…" at bounding box center [317, 133] width 402 height 252
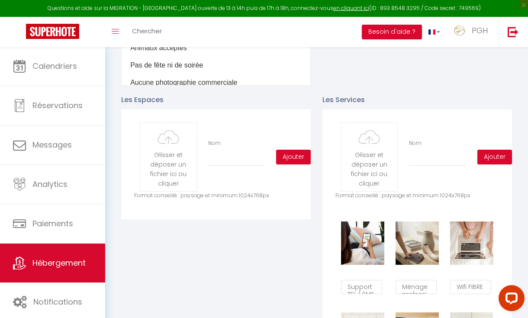
scroll to position [360, 0]
click at [164, 151] on input "file" at bounding box center [168, 157] width 56 height 68
click at [236, 266] on div "Les Espaces Glisser et déposer un fichier ici ou cliquer Ooops, something wrong…" at bounding box center [216, 289] width 201 height 407
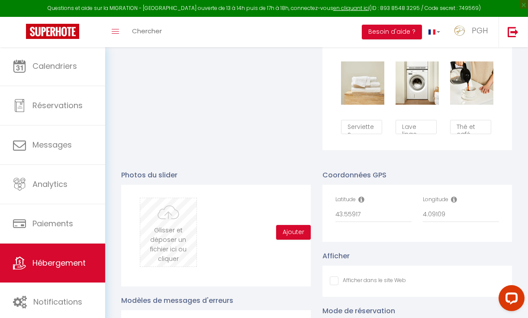
scroll to position [710, 0]
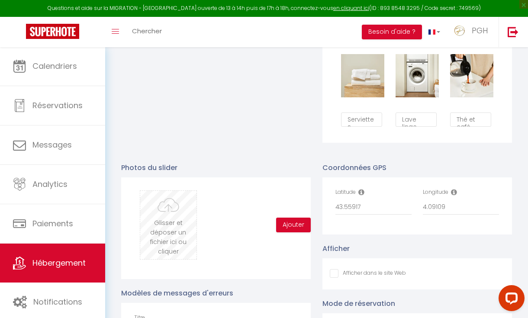
click at [177, 221] on input "file" at bounding box center [168, 225] width 56 height 68
type input "C:\fakepath\IMG_1278.jpeg"
checkbox input "false"
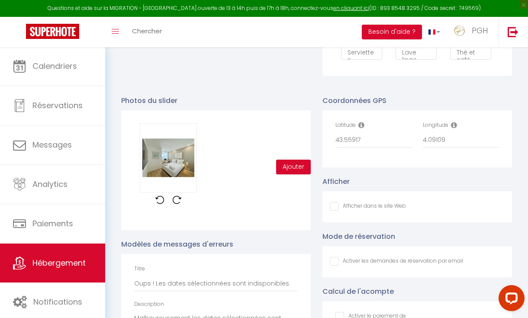
scroll to position [790, 0]
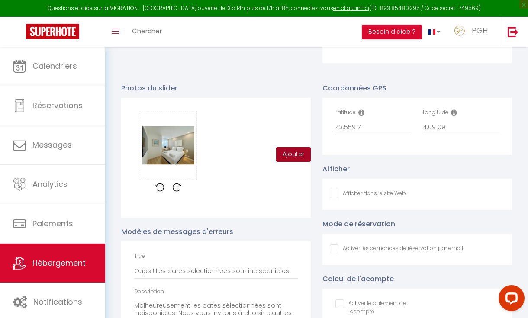
click at [300, 154] on button "Ajouter" at bounding box center [293, 154] width 35 height 15
checkbox input "false"
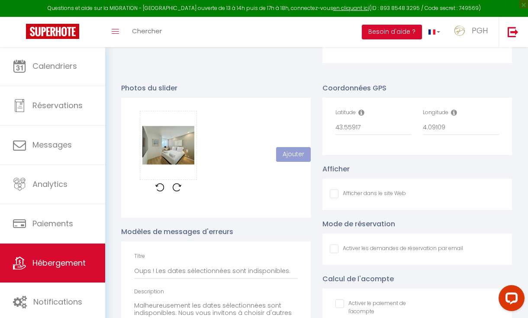
checkbox input "false"
